Goal: Go to known website: Access a specific website the user already knows

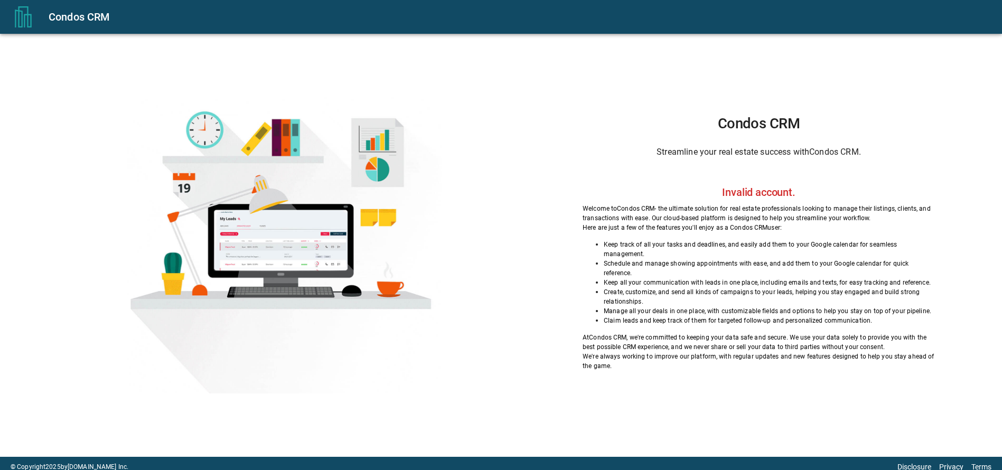
click at [20, 8] on icon "menu" at bounding box center [23, 16] width 21 height 21
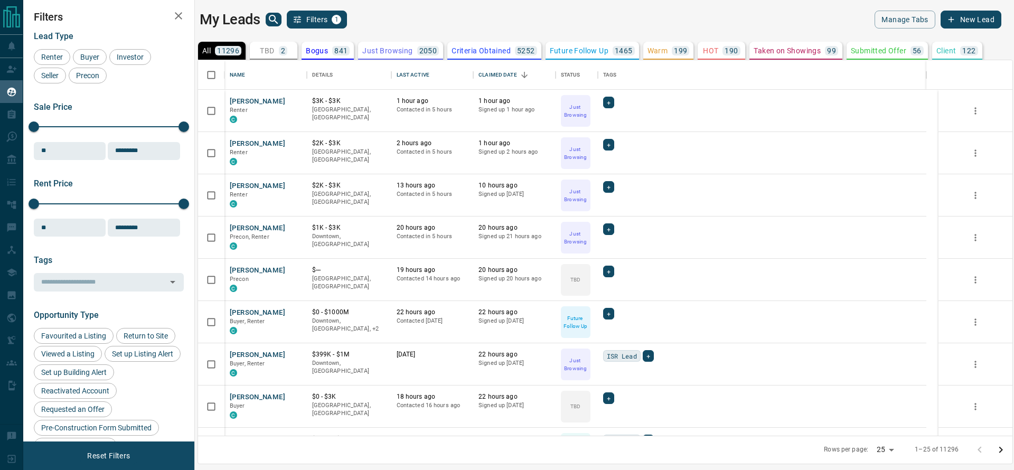
scroll to position [363, 802]
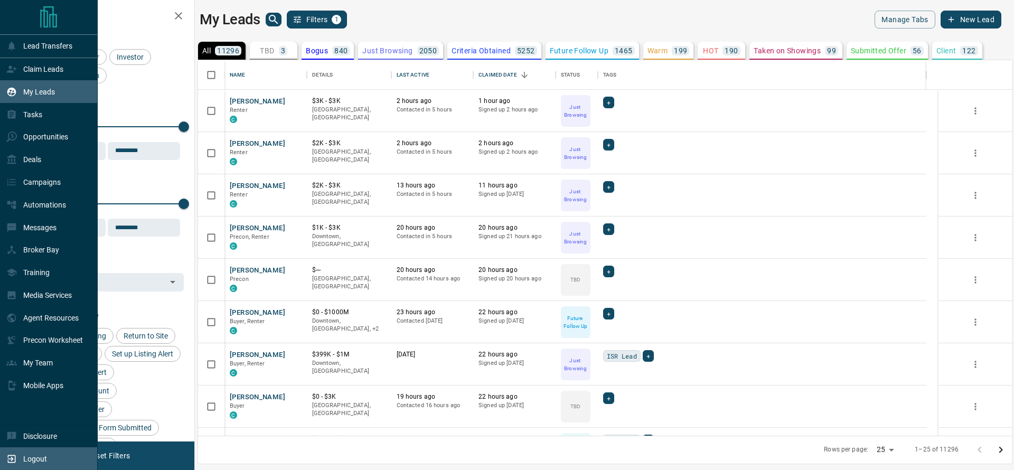
click at [8, 454] on icon at bounding box center [11, 459] width 11 height 11
